Goal: Task Accomplishment & Management: Use online tool/utility

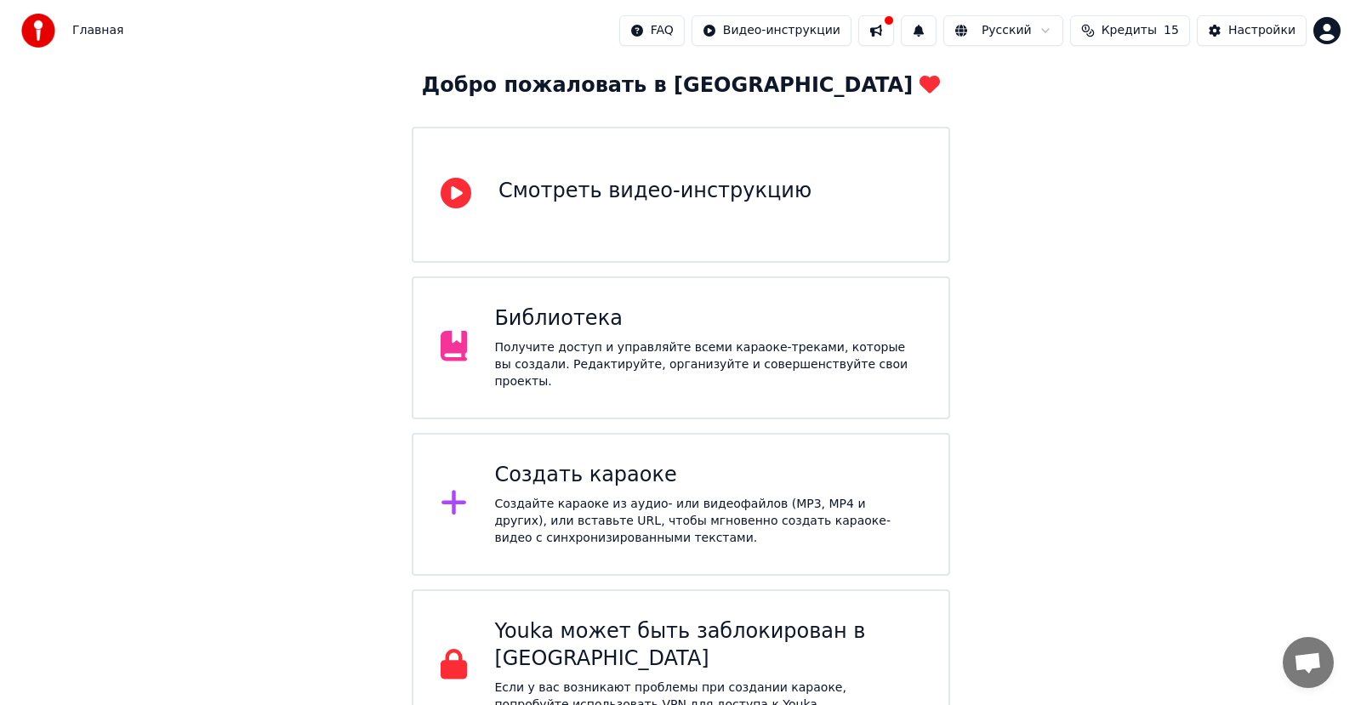
scroll to position [105, 0]
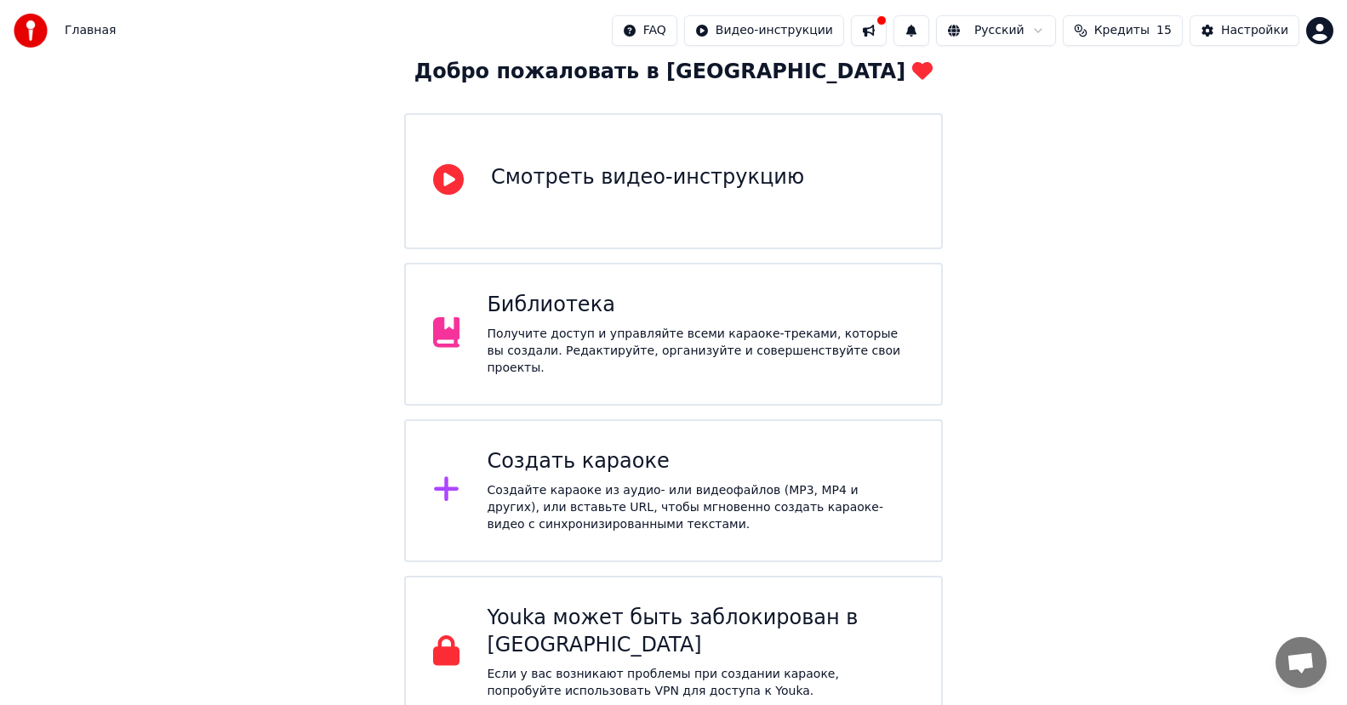
click at [735, 471] on div "Создать караоке Создайте караоке из аудио- или видеофайлов (MP3, MP4 и других),…" at bounding box center [700, 490] width 427 height 85
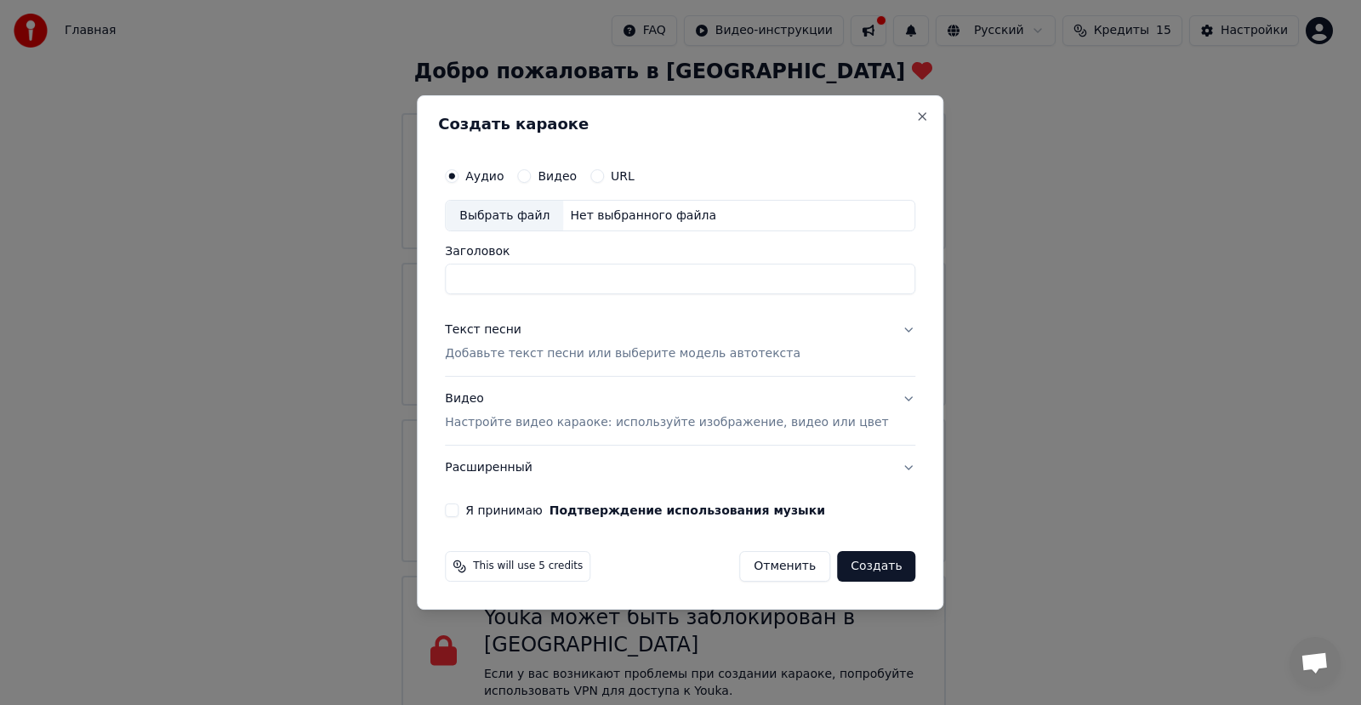
click at [633, 221] on div "Нет выбранного файла" at bounding box center [643, 216] width 160 height 17
click at [916, 117] on button "Close" at bounding box center [923, 117] width 14 height 14
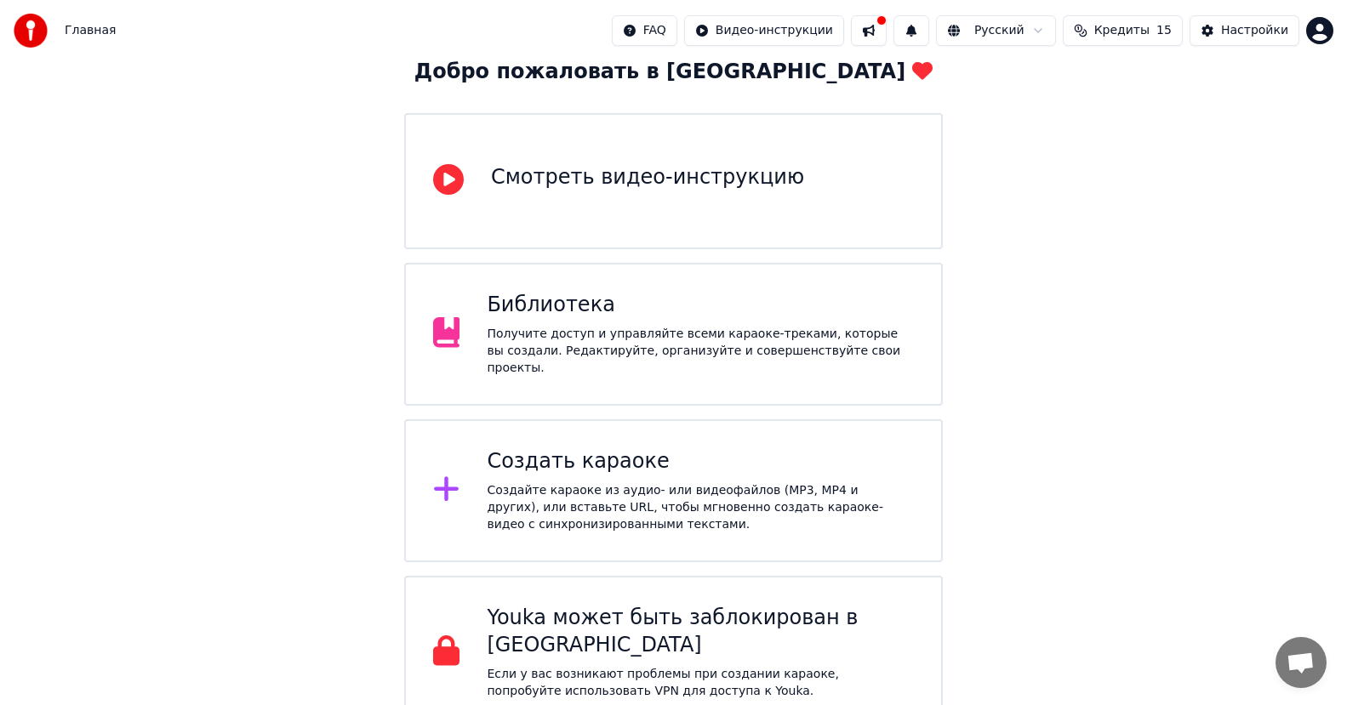
click at [979, 215] on div "Добро пожаловать в Youka Смотреть видео-инструкцию Библиотека Получите доступ и…" at bounding box center [673, 343] width 1347 height 773
click at [571, 485] on div "Создайте караоке из аудио- или видеофайлов (MP3, MP4 и других), или вставьте UR…" at bounding box center [700, 507] width 427 height 51
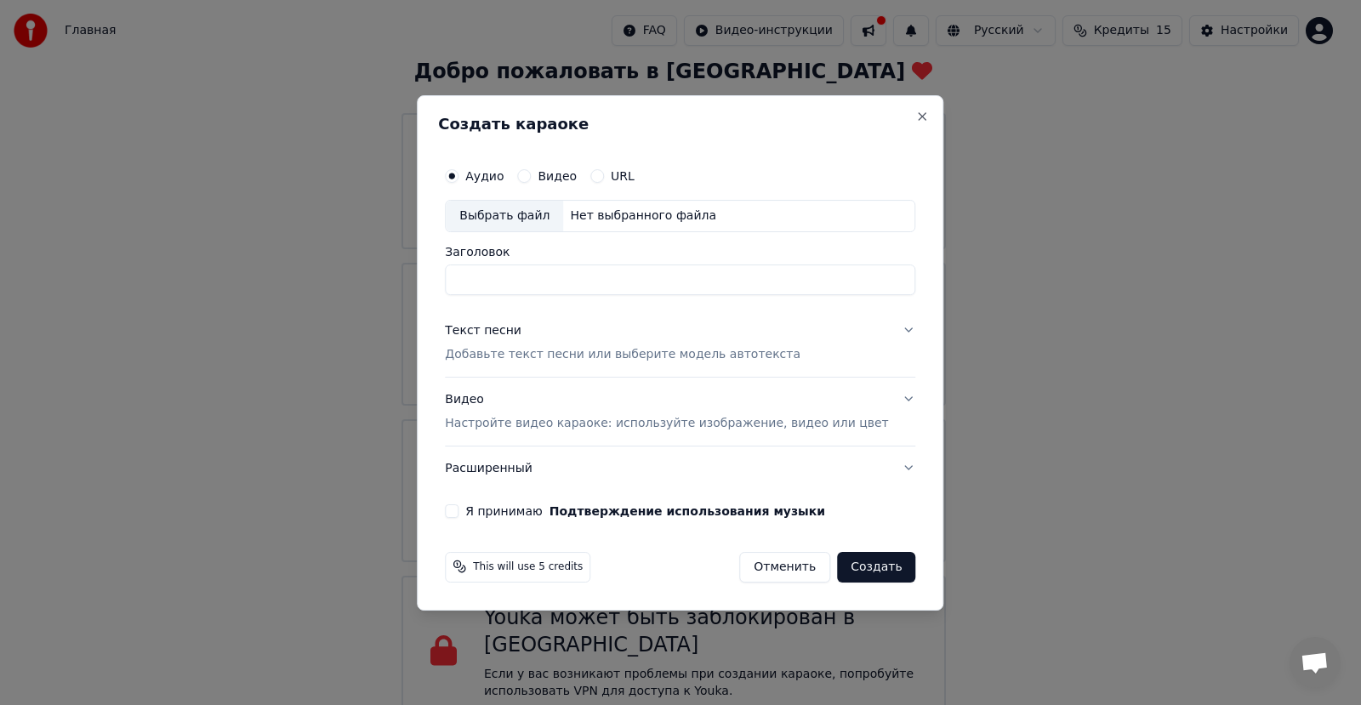
click at [604, 214] on div "Нет выбранного файла" at bounding box center [643, 216] width 160 height 17
click at [685, 216] on div "Нет выбранного файла" at bounding box center [643, 216] width 160 height 17
drag, startPoint x: 788, startPoint y: 281, endPoint x: 811, endPoint y: 252, distance: 36.9
click at [811, 252] on div "**********" at bounding box center [680, 270] width 471 height 49
drag, startPoint x: 784, startPoint y: 272, endPoint x: 433, endPoint y: 215, distance: 355.1
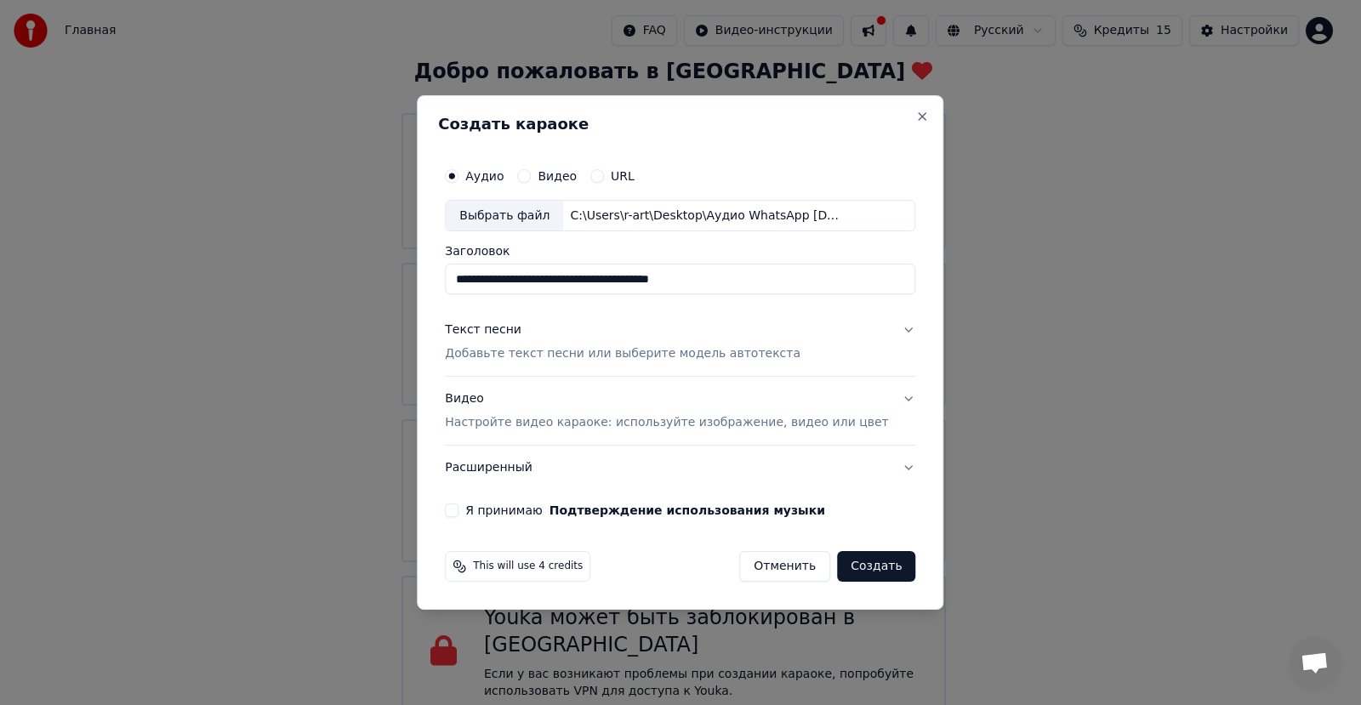
click at [433, 215] on body "Главная FAQ Видео-инструкции Русский Кредиты 15 Настройки Добро пожаловать в Yo…" at bounding box center [673, 312] width 1347 height 834
type input "*"
type input "********"
click at [517, 332] on div "Текст песни" at bounding box center [483, 330] width 77 height 17
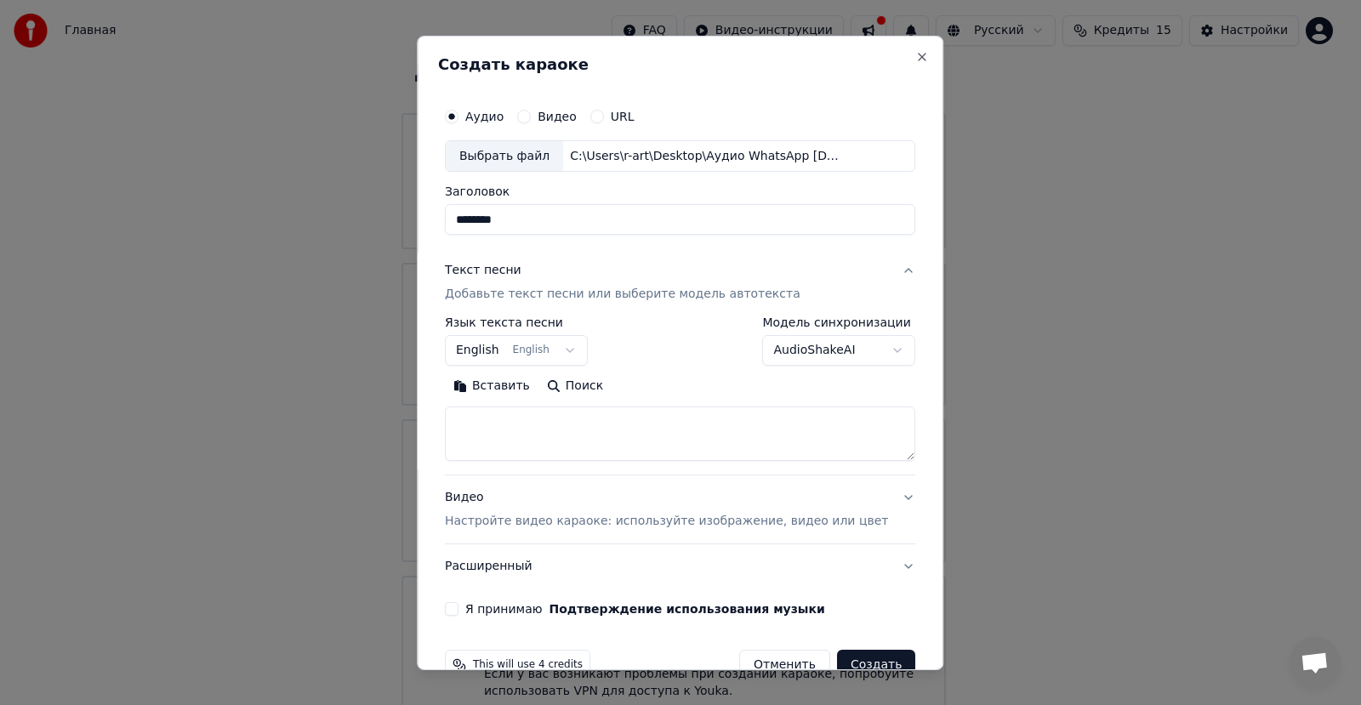
click at [573, 346] on button "English English" at bounding box center [516, 350] width 143 height 31
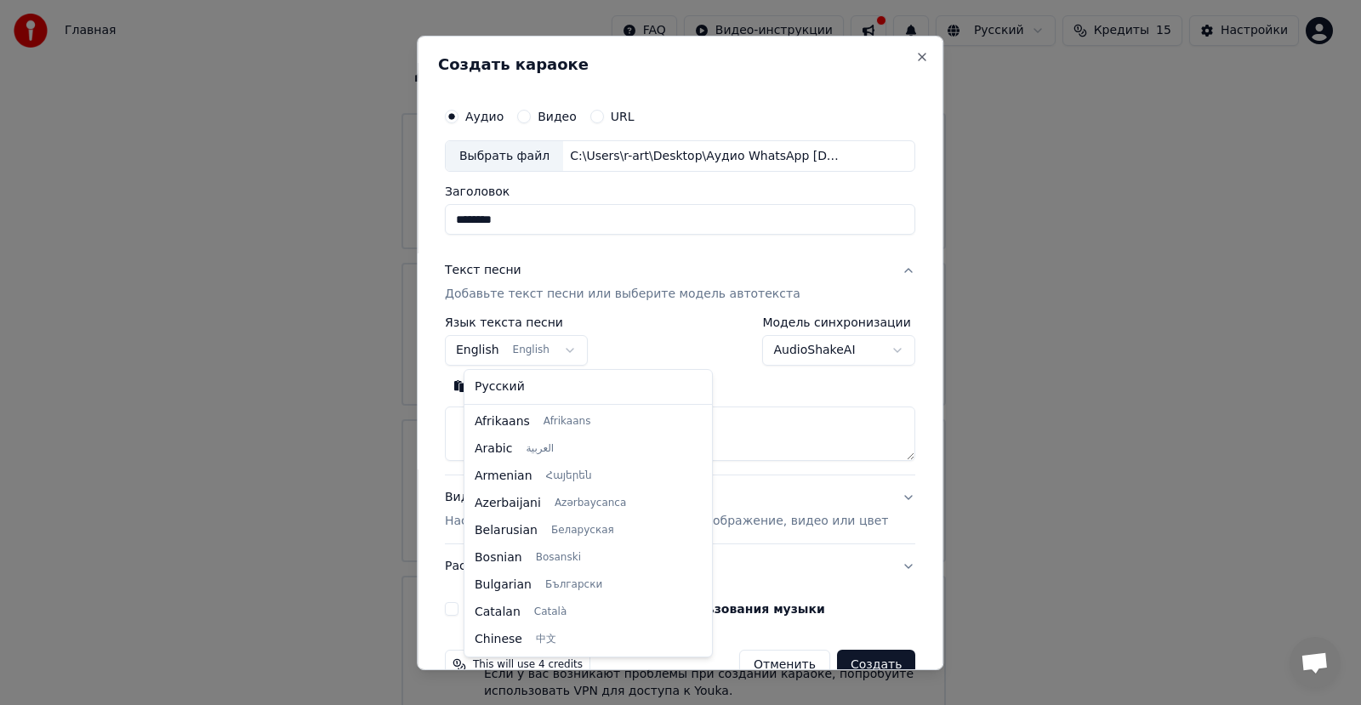
scroll to position [136, 0]
select select "**"
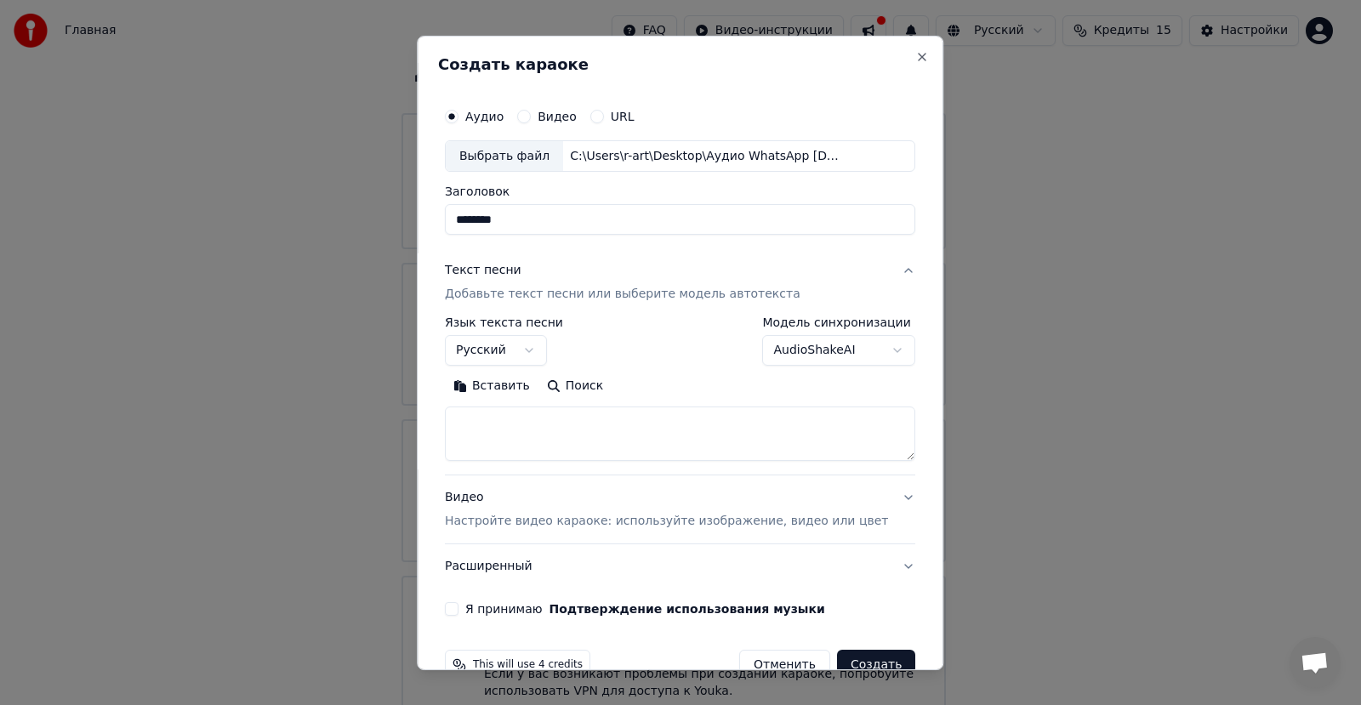
click at [865, 356] on body "Главная FAQ Видео-инструкции Русский Кредиты 15 Настройки Добро пожаловать в Yo…" at bounding box center [673, 312] width 1347 height 834
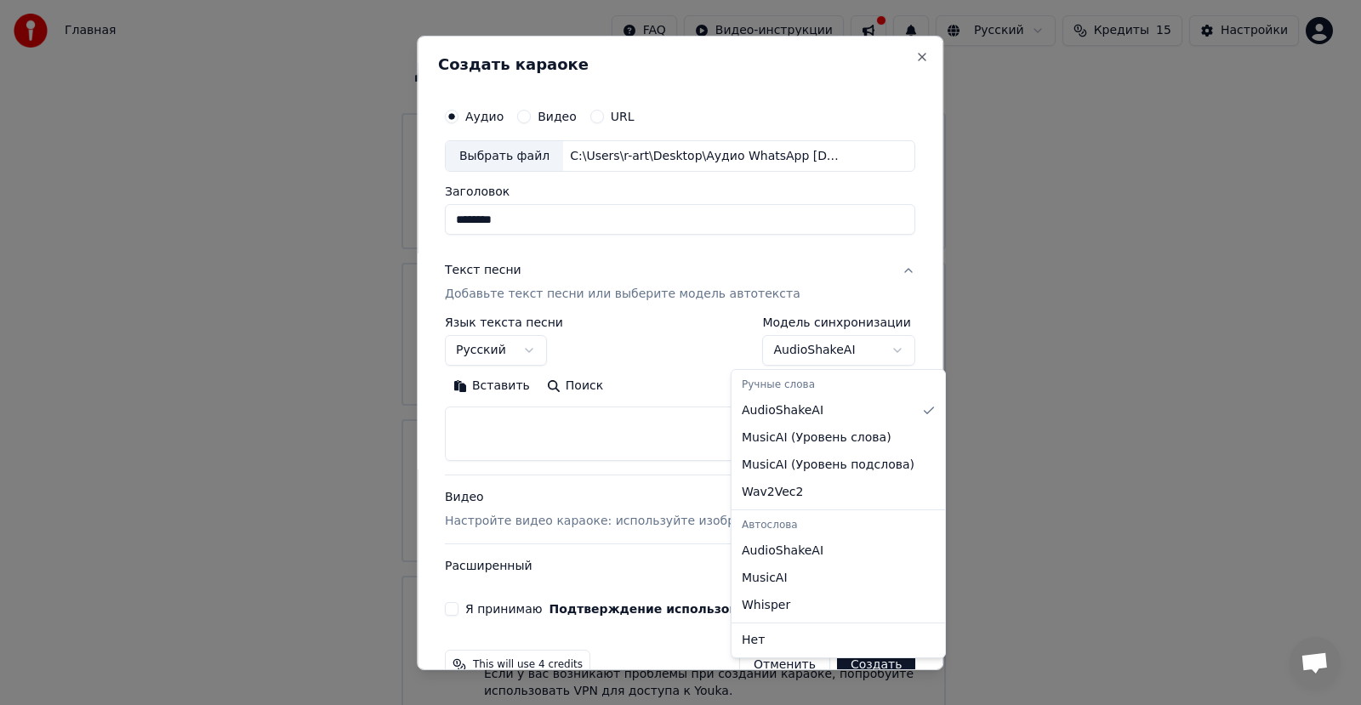
select select "**********"
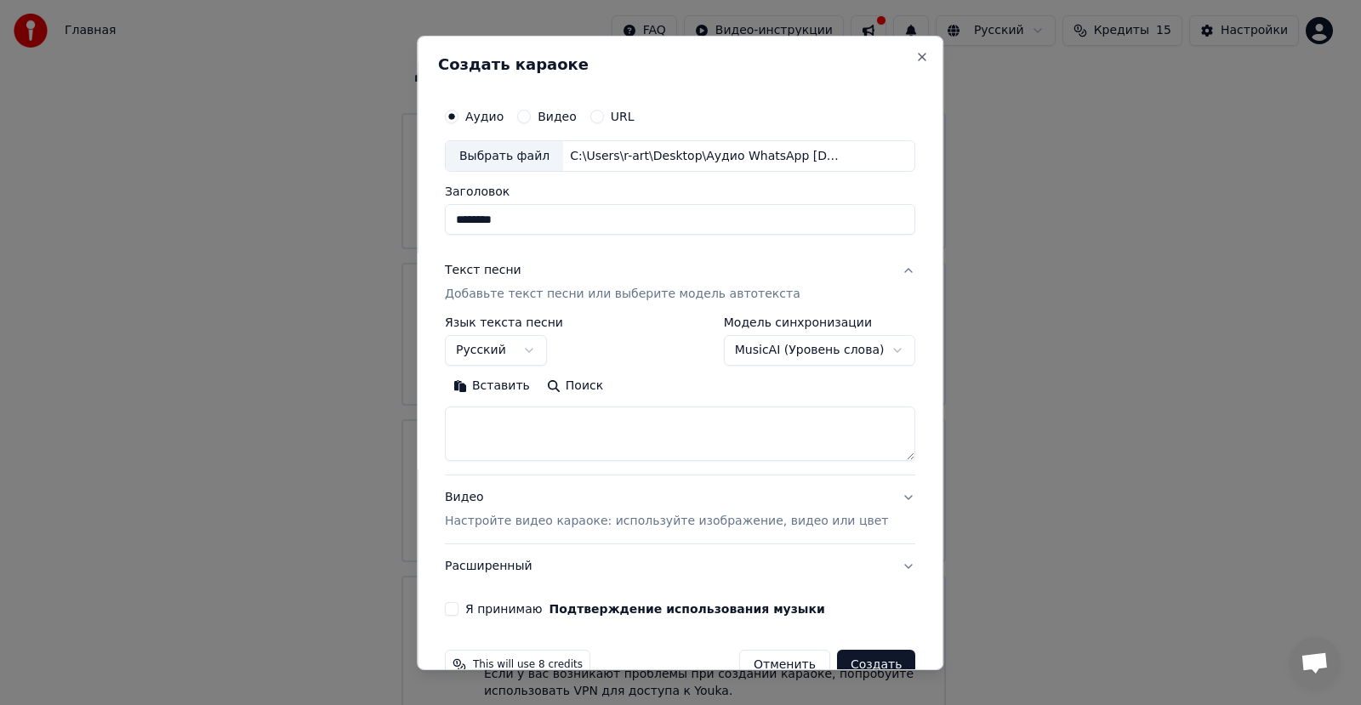
click at [525, 386] on button "Вставить" at bounding box center [492, 386] width 94 height 27
click at [609, 424] on textarea "**********" at bounding box center [655, 434] width 420 height 54
type textarea "**********"
click at [871, 493] on button "Видео Настройте видео караоке: используйте изображение, видео или цвет" at bounding box center [680, 510] width 471 height 68
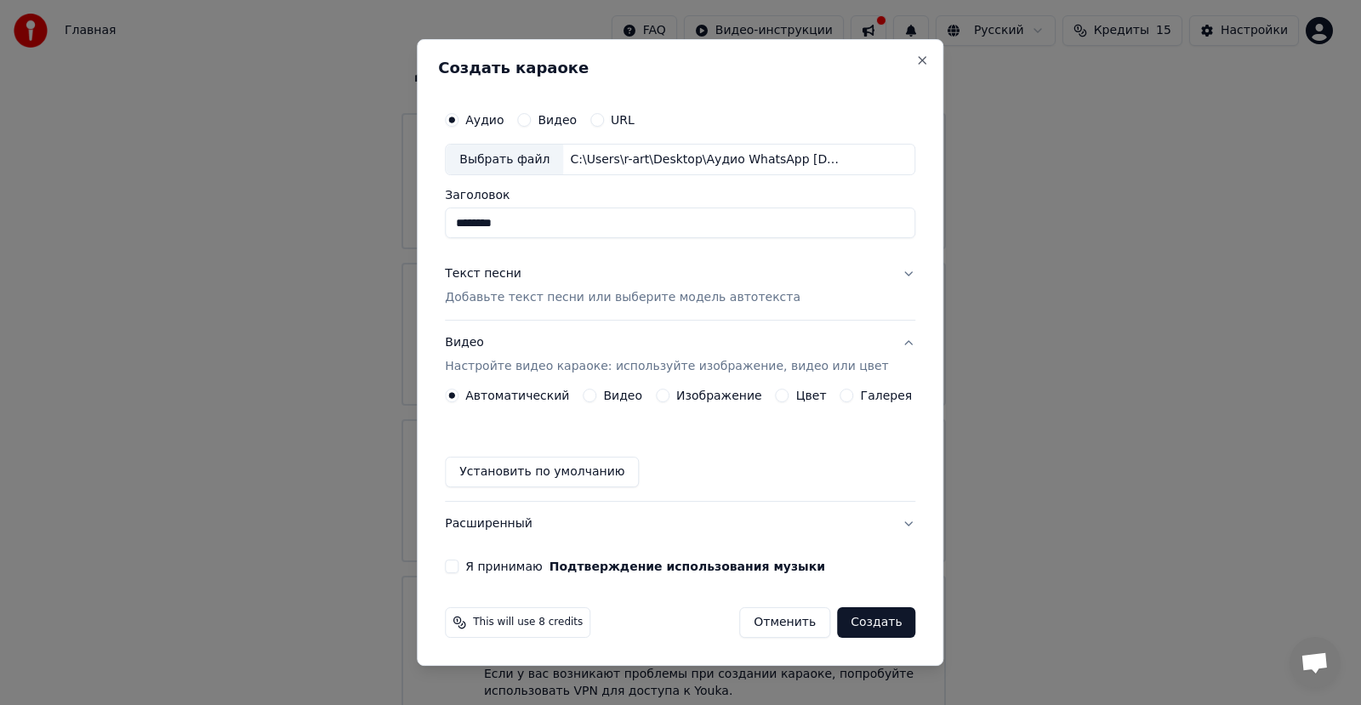
click at [779, 393] on button "Цвет" at bounding box center [783, 396] width 14 height 14
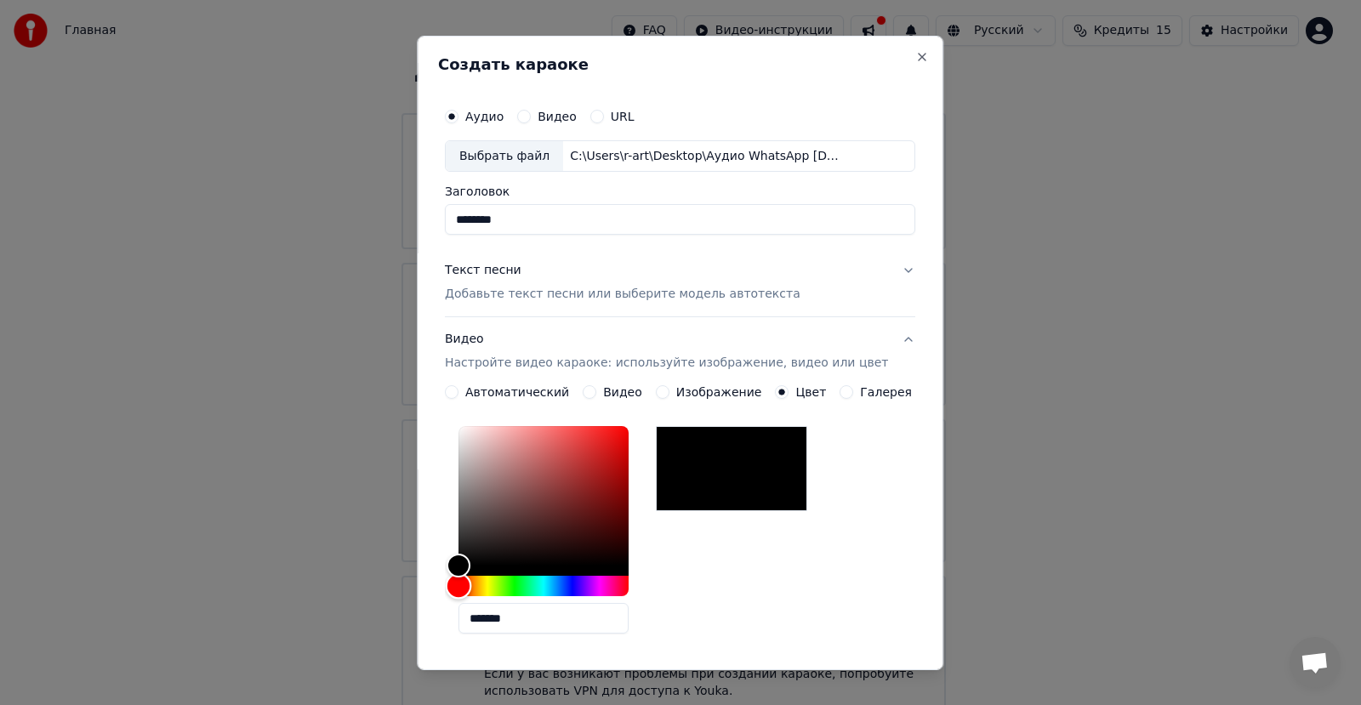
click at [552, 577] on div "Hue" at bounding box center [544, 586] width 170 height 20
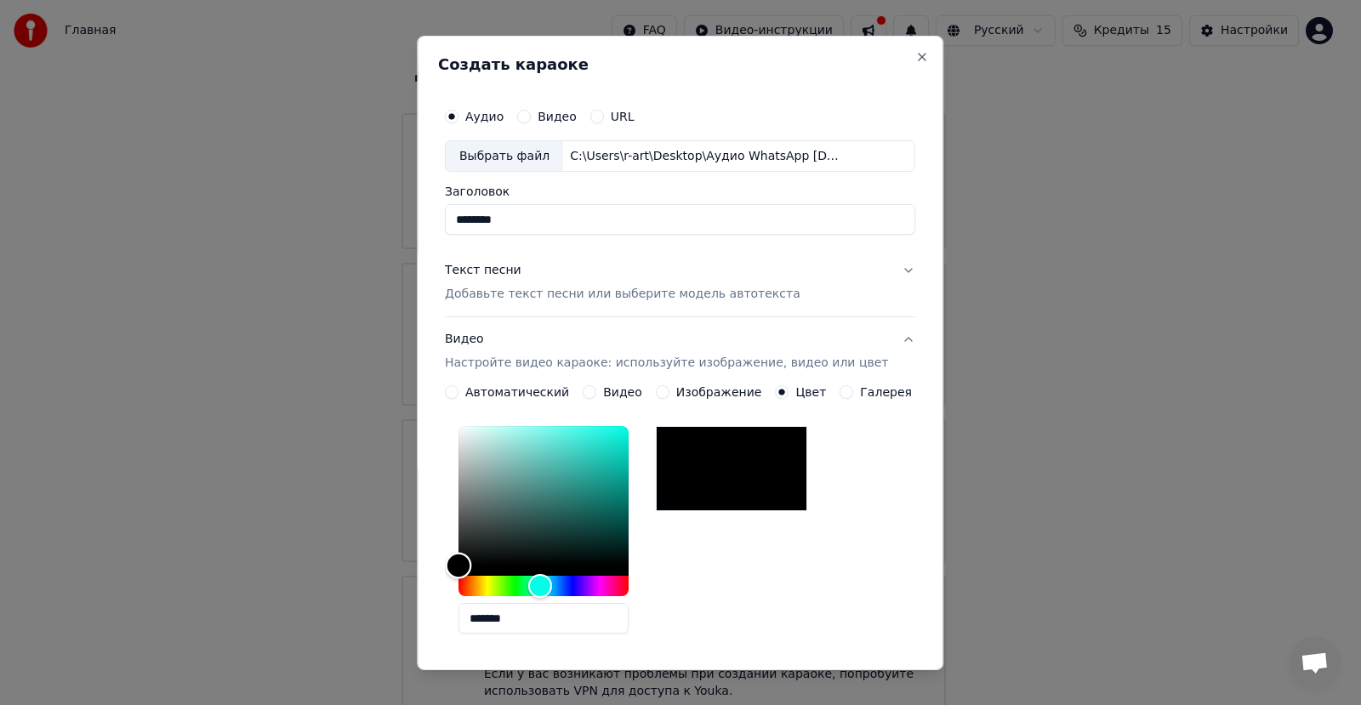
type input "*******"
click at [540, 430] on div "Color" at bounding box center [544, 496] width 170 height 140
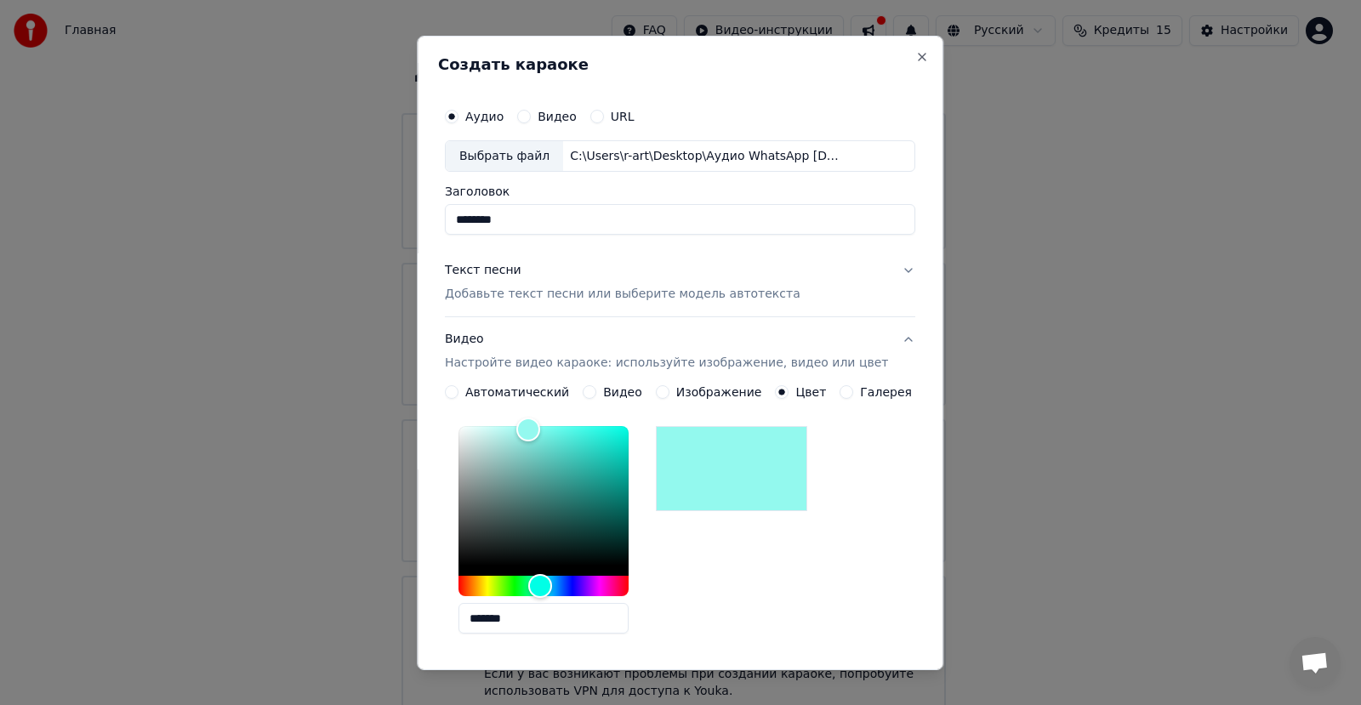
click at [882, 339] on button "Видео Настройте видео караоке: используйте изображение, видео или цвет" at bounding box center [680, 351] width 471 height 68
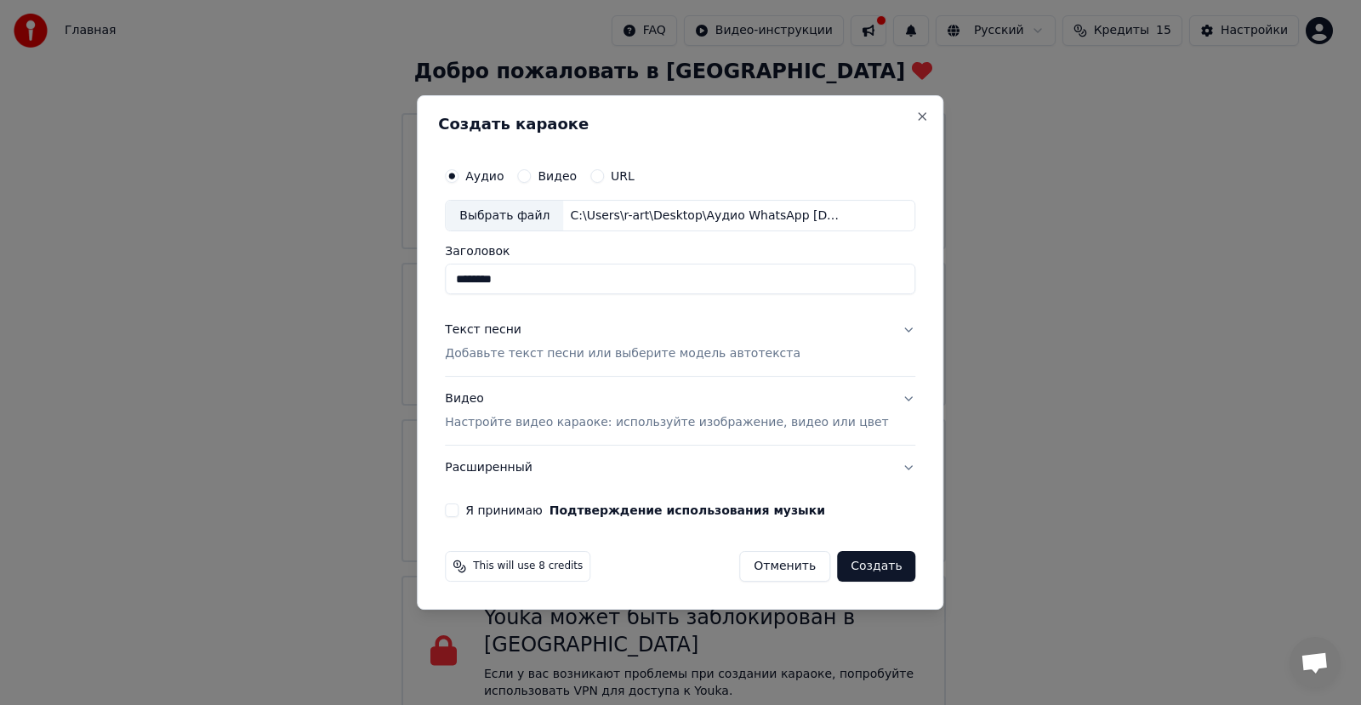
click at [459, 507] on button "Я принимаю Подтверждение использования музыки" at bounding box center [452, 511] width 14 height 14
click at [866, 574] on button "Создать" at bounding box center [876, 566] width 78 height 31
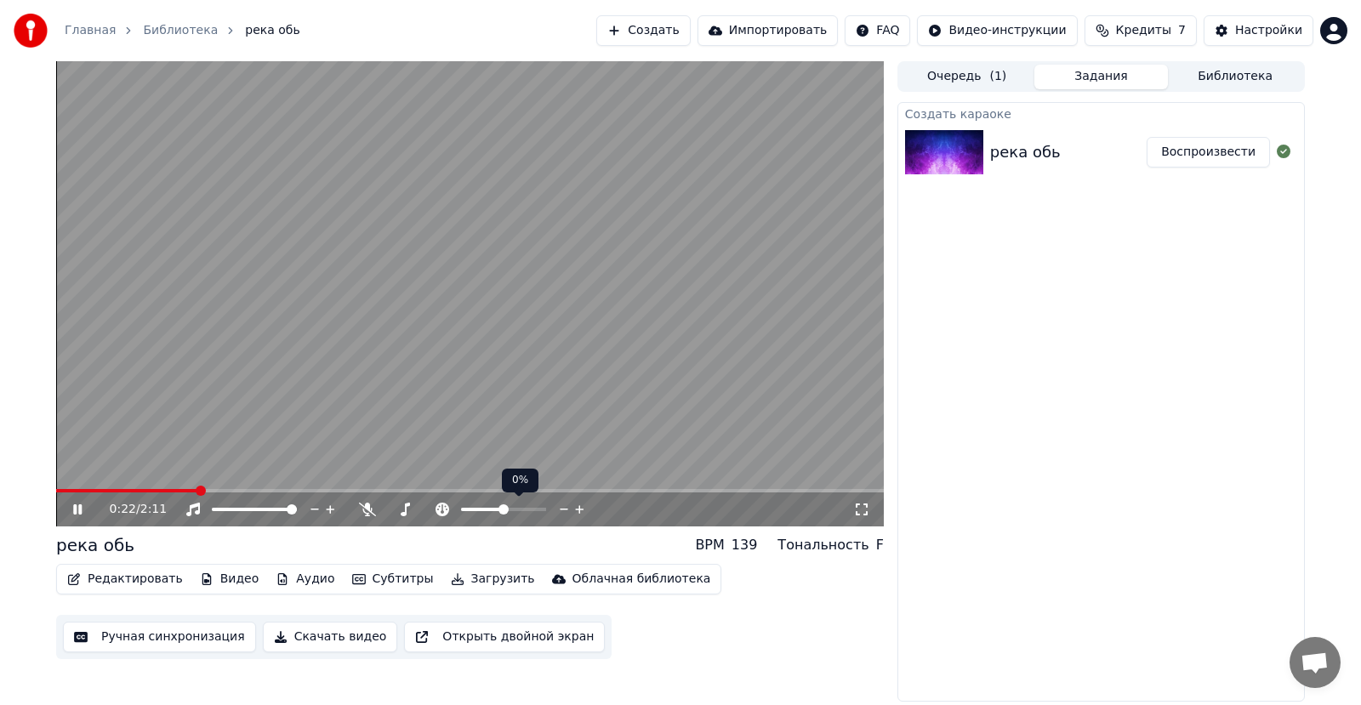
click at [557, 510] on icon at bounding box center [564, 509] width 16 height 17
click at [562, 510] on icon at bounding box center [564, 509] width 16 height 17
click at [56, 493] on span at bounding box center [56, 490] width 0 height 3
click at [363, 509] on icon at bounding box center [367, 510] width 17 height 14
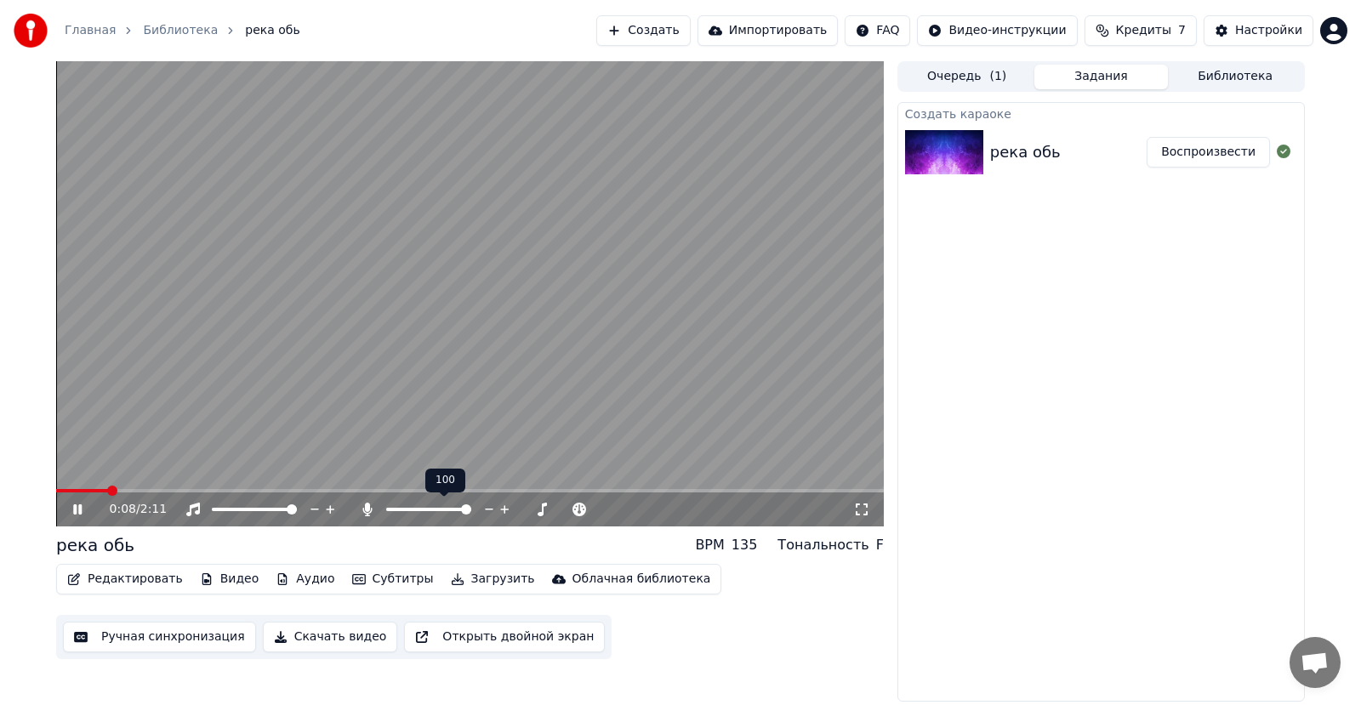
click at [363, 509] on icon at bounding box center [366, 510] width 9 height 14
click at [562, 512] on icon at bounding box center [564, 509] width 16 height 17
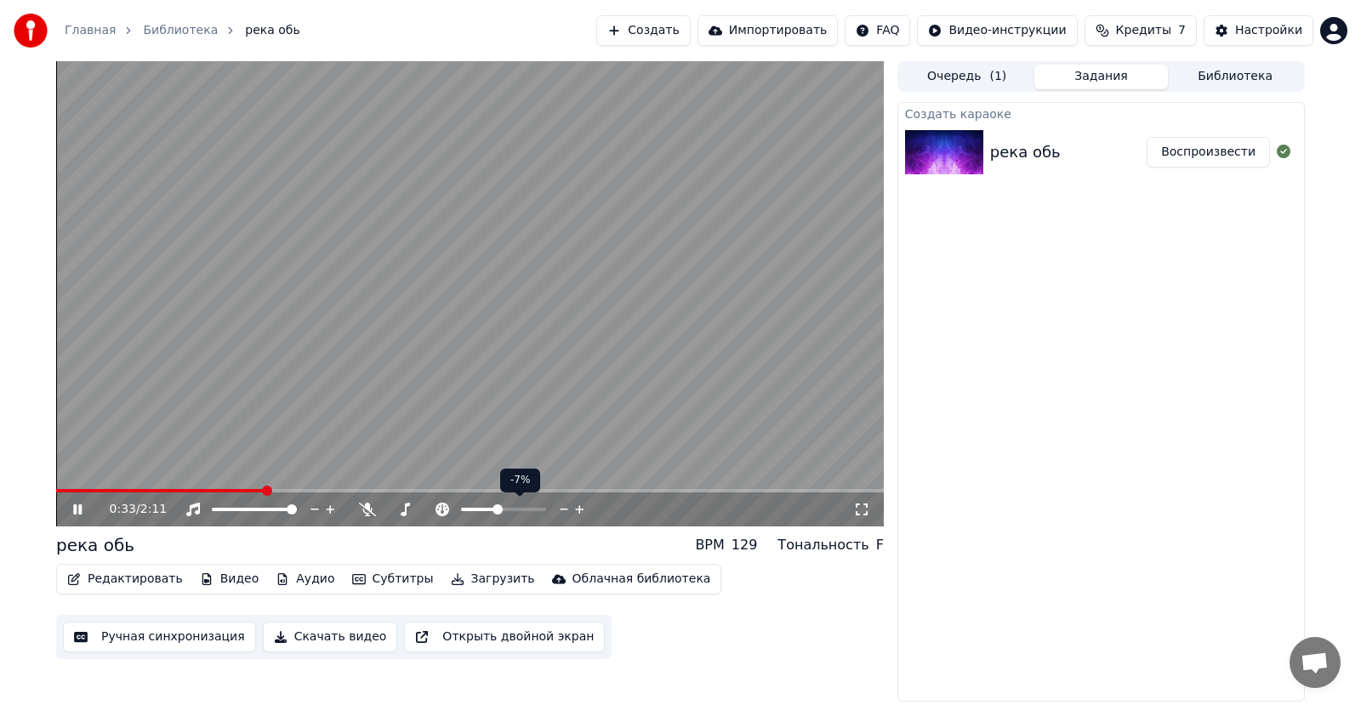
click at [562, 512] on icon at bounding box center [564, 509] width 16 height 17
click at [508, 506] on div at bounding box center [519, 509] width 137 height 17
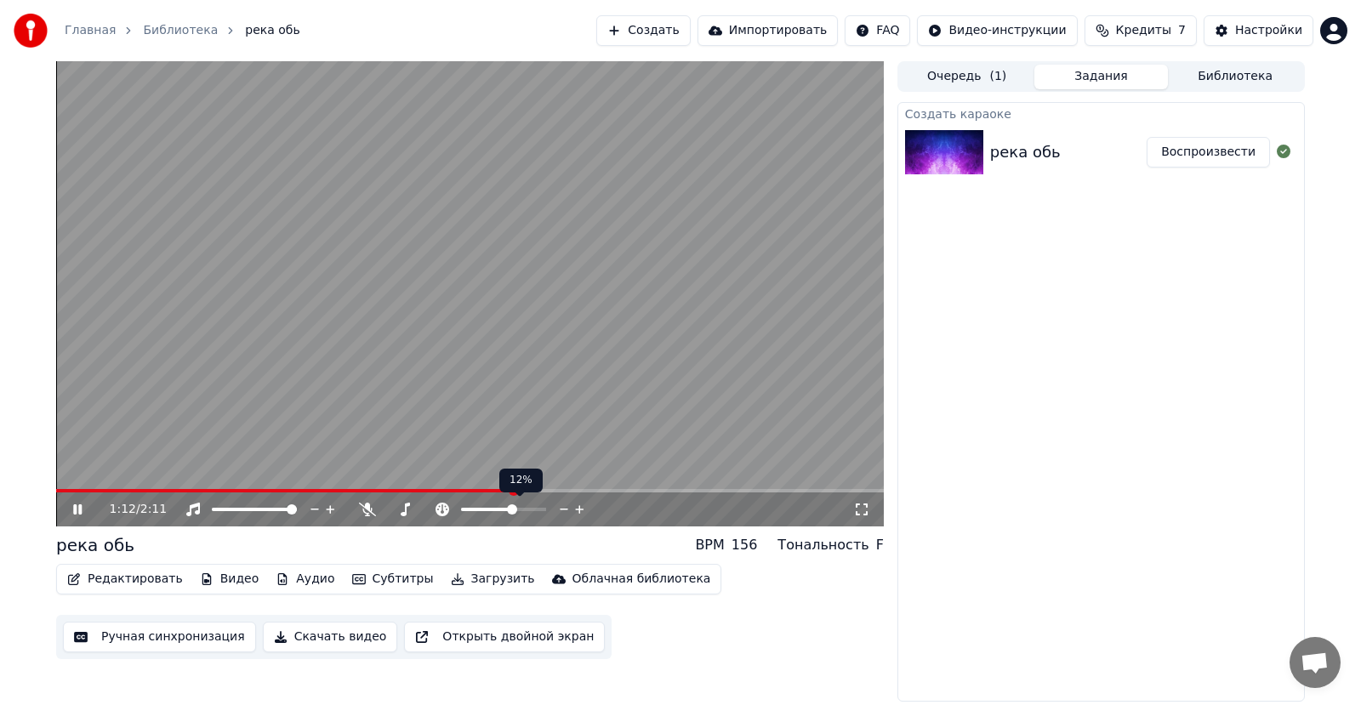
click at [513, 507] on span at bounding box center [512, 510] width 10 height 10
click at [533, 513] on div "1:17 / 2:11" at bounding box center [482, 509] width 744 height 17
click at [330, 486] on span at bounding box center [335, 491] width 10 height 10
drag, startPoint x: 202, startPoint y: 488, endPoint x: 14, endPoint y: 501, distance: 188.5
click at [14, 501] on div "0:26 / 2:11 река обь BPM 154 Тональность F Редактировать Видео Аудио Субтитры З…" at bounding box center [680, 381] width 1361 height 641
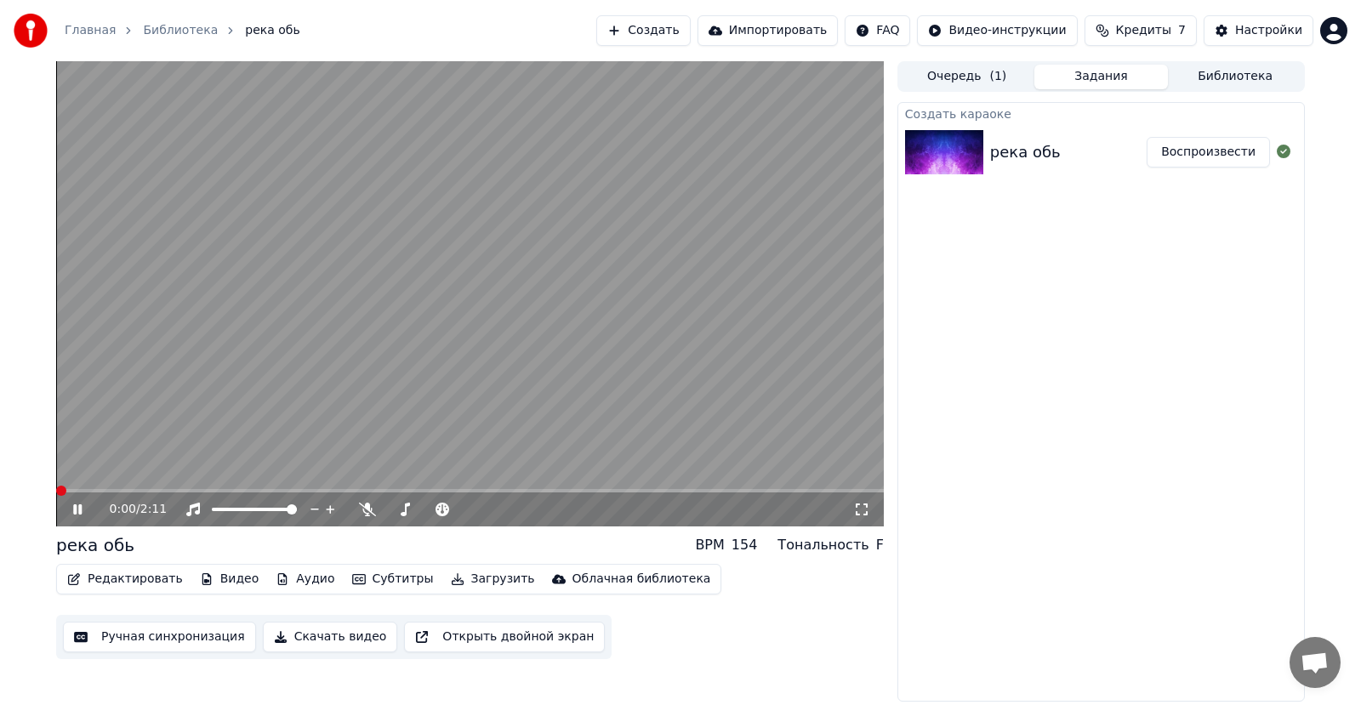
click at [56, 496] on span at bounding box center [61, 491] width 10 height 10
click at [273, 408] on video at bounding box center [470, 293] width 828 height 465
click at [344, 640] on button "Скачать видео" at bounding box center [330, 637] width 135 height 31
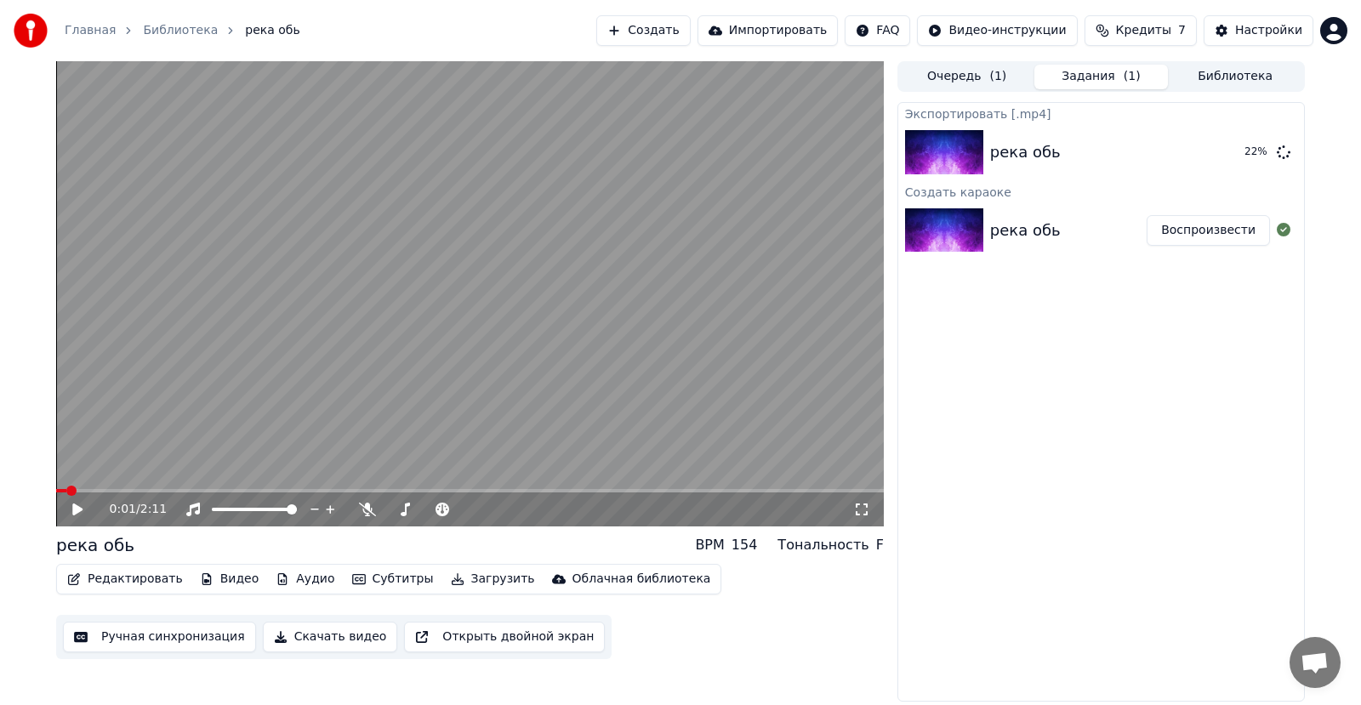
click at [1189, 226] on button "Воспроизвести" at bounding box center [1208, 230] width 123 height 31
click at [500, 512] on span at bounding box center [500, 510] width 10 height 10
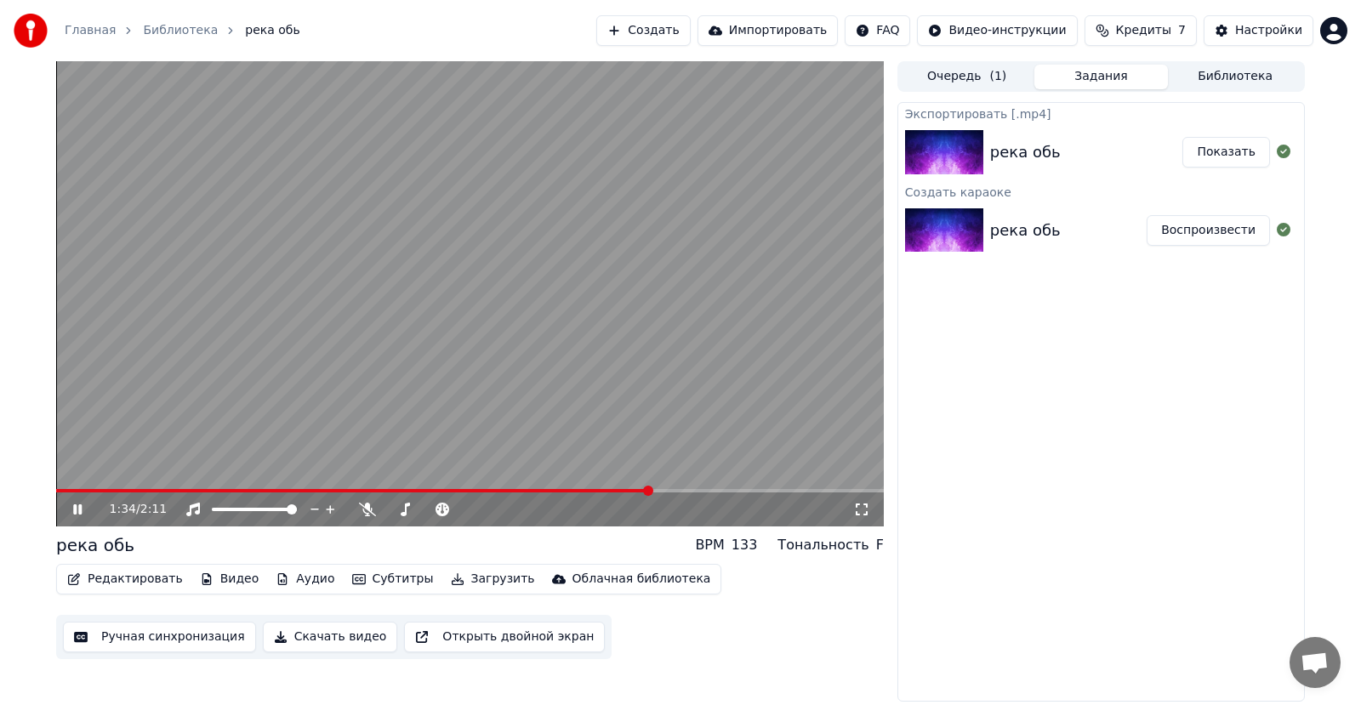
click at [1236, 151] on button "Показать" at bounding box center [1227, 152] width 88 height 31
click at [231, 315] on video at bounding box center [470, 293] width 828 height 465
